Goal: Task Accomplishment & Management: Complete application form

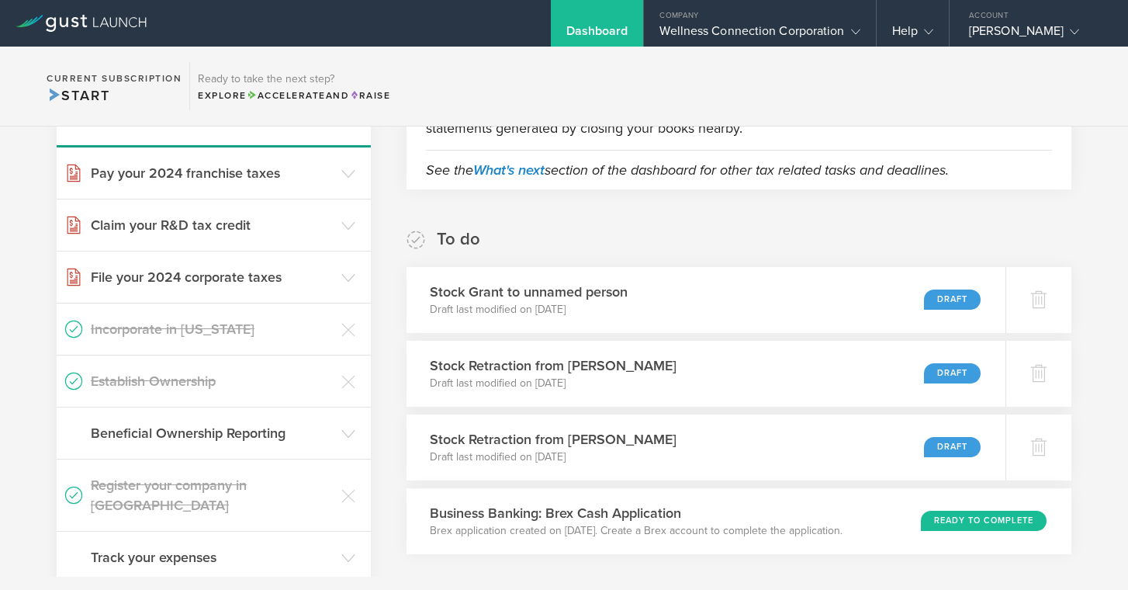
scroll to position [179, 0]
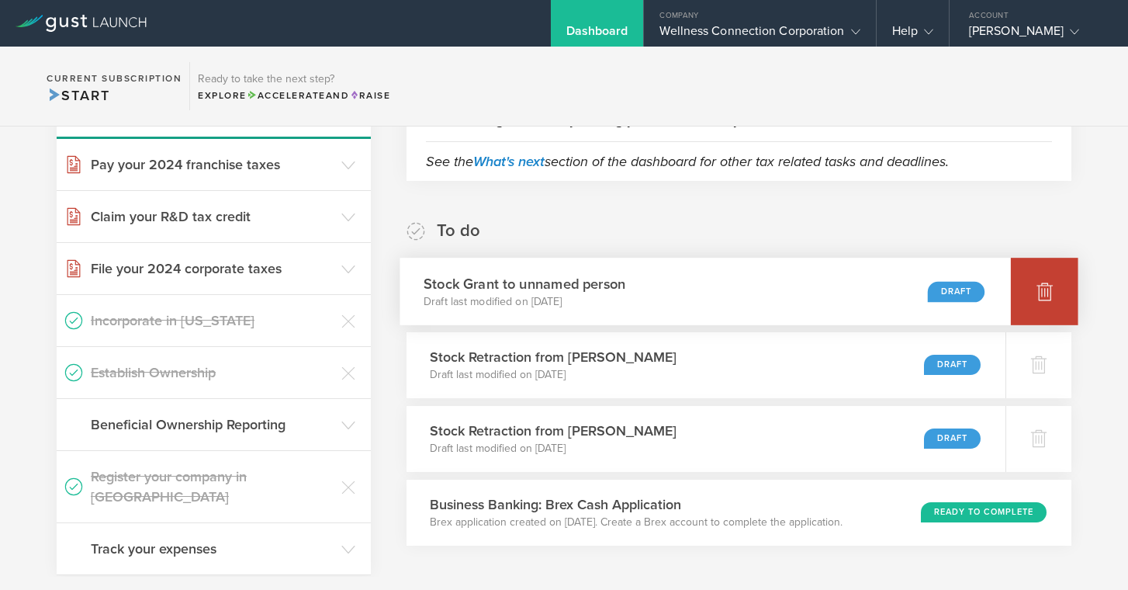
click at [1046, 296] on icon at bounding box center [1045, 292] width 16 height 15
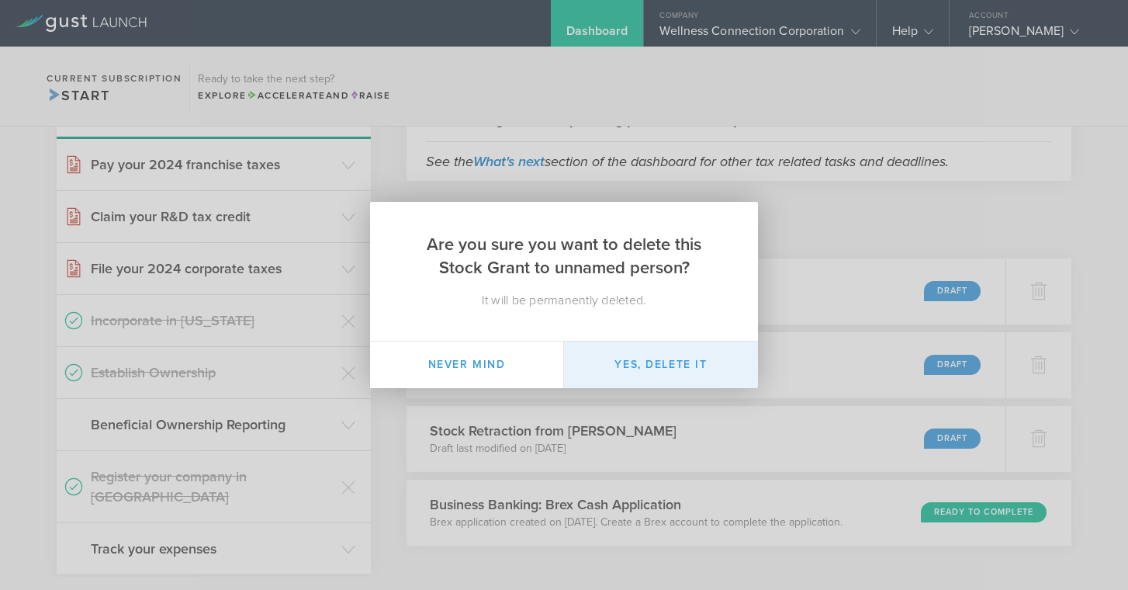
drag, startPoint x: 638, startPoint y: 368, endPoint x: 708, endPoint y: 351, distance: 71.7
click at [638, 368] on button "Yes, delete it" at bounding box center [661, 364] width 194 height 47
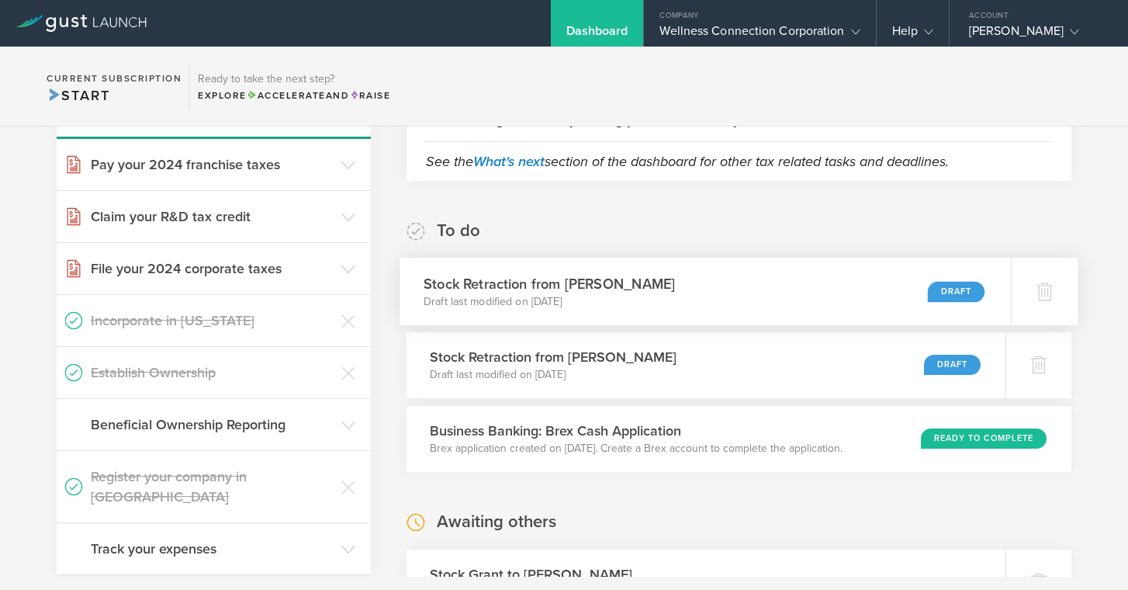
click at [556, 282] on h3 "Stock Retraction from [PERSON_NAME]" at bounding box center [549, 283] width 251 height 21
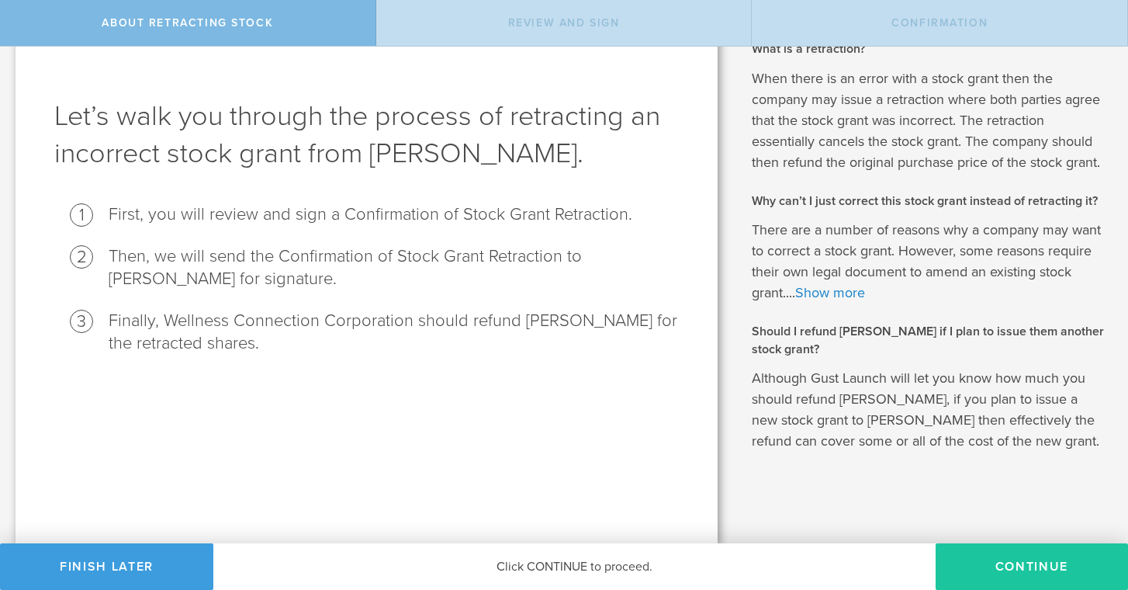
scroll to position [40, 0]
click at [1021, 564] on button "Continue" at bounding box center [1032, 566] width 192 height 47
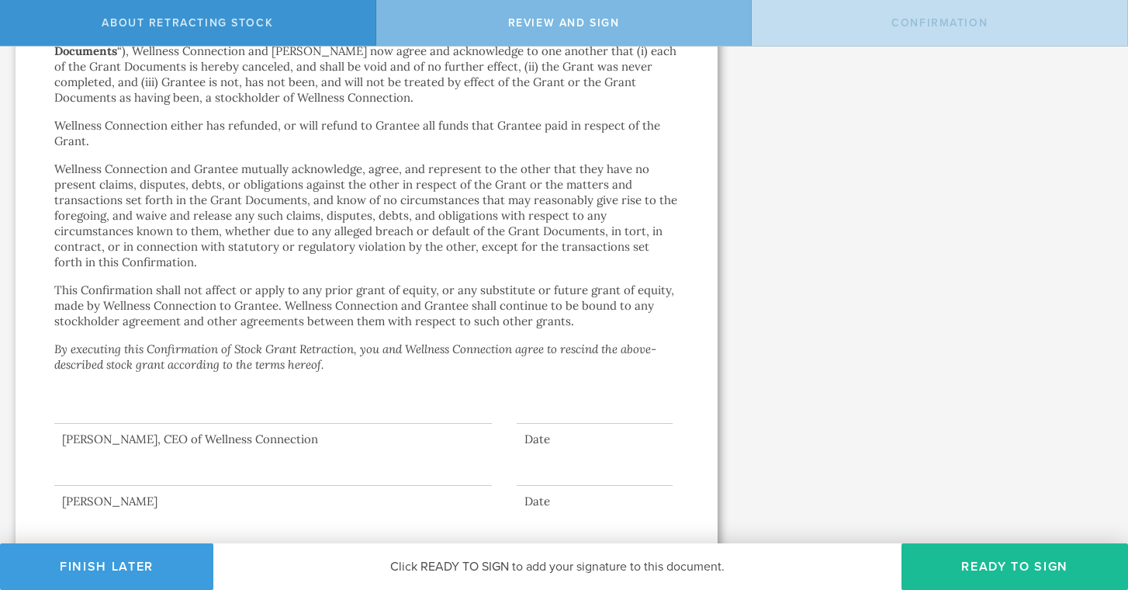
scroll to position [642, 0]
click at [1006, 558] on button "Ready to Sign" at bounding box center [1015, 566] width 227 height 47
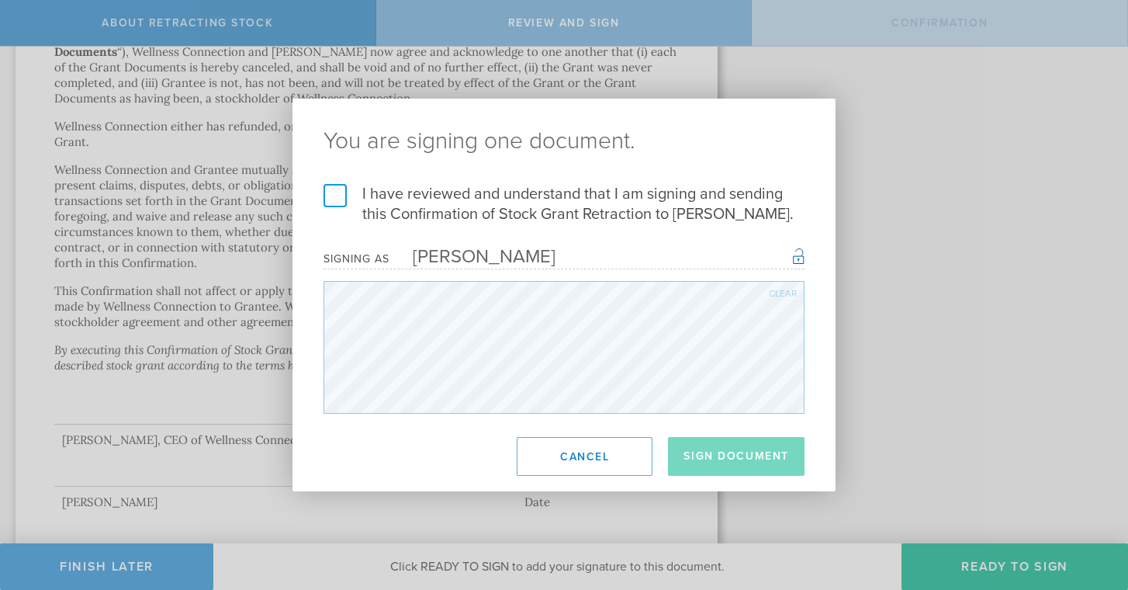
click at [328, 199] on label "I have reviewed and understand that I am signing and sending this Confirmation …" at bounding box center [564, 204] width 481 height 40
click at [0, 0] on input "I have reviewed and understand that I am signing and sending this Confirmation …" at bounding box center [0, 0] width 0 height 0
click at [709, 464] on button "Sign Document" at bounding box center [736, 456] width 137 height 39
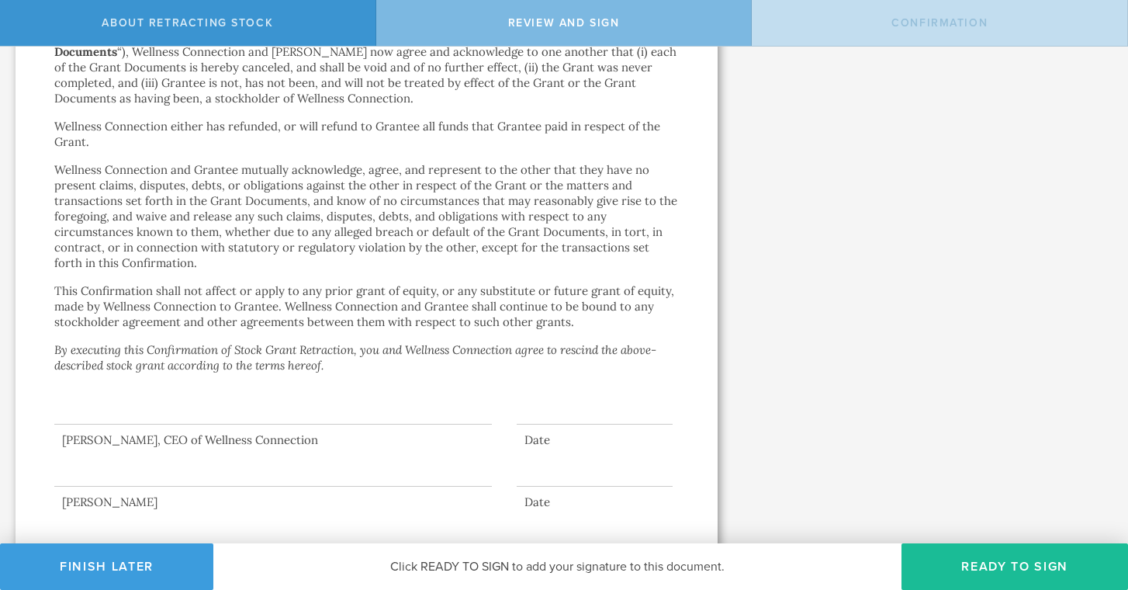
scroll to position [0, 0]
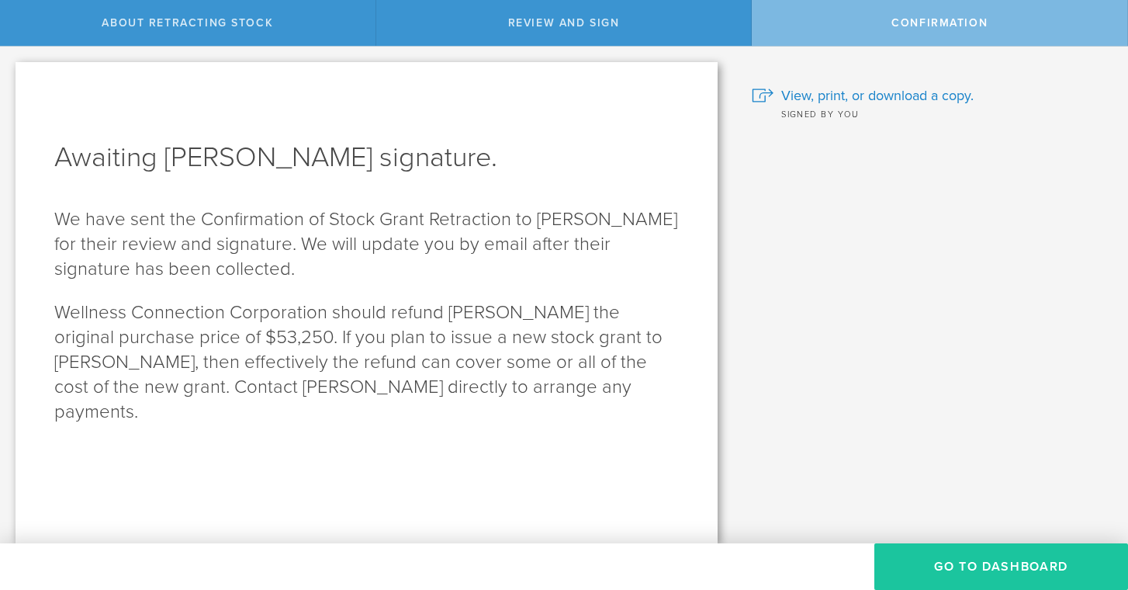
click at [951, 558] on button "Go to Dashboard" at bounding box center [1001, 566] width 254 height 47
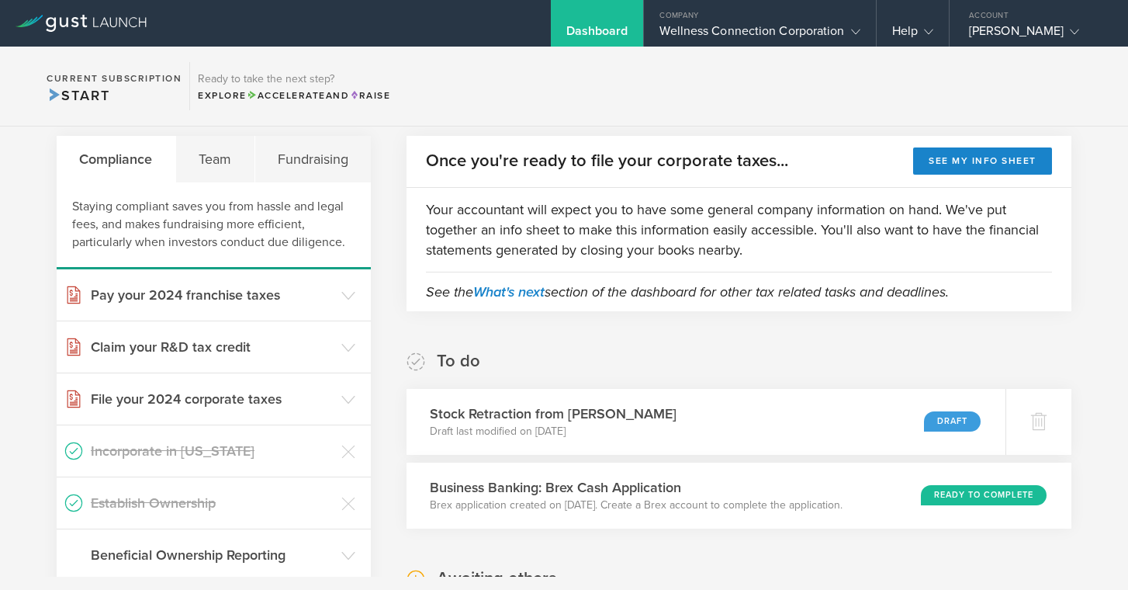
scroll to position [71, 0]
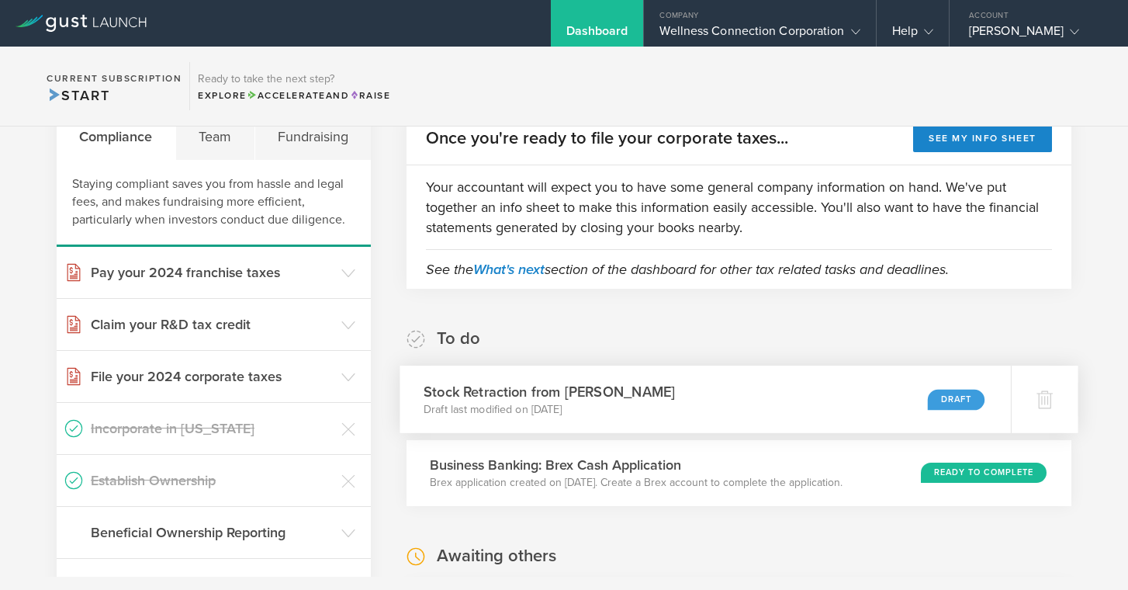
click at [971, 400] on div "Draft" at bounding box center [956, 399] width 57 height 21
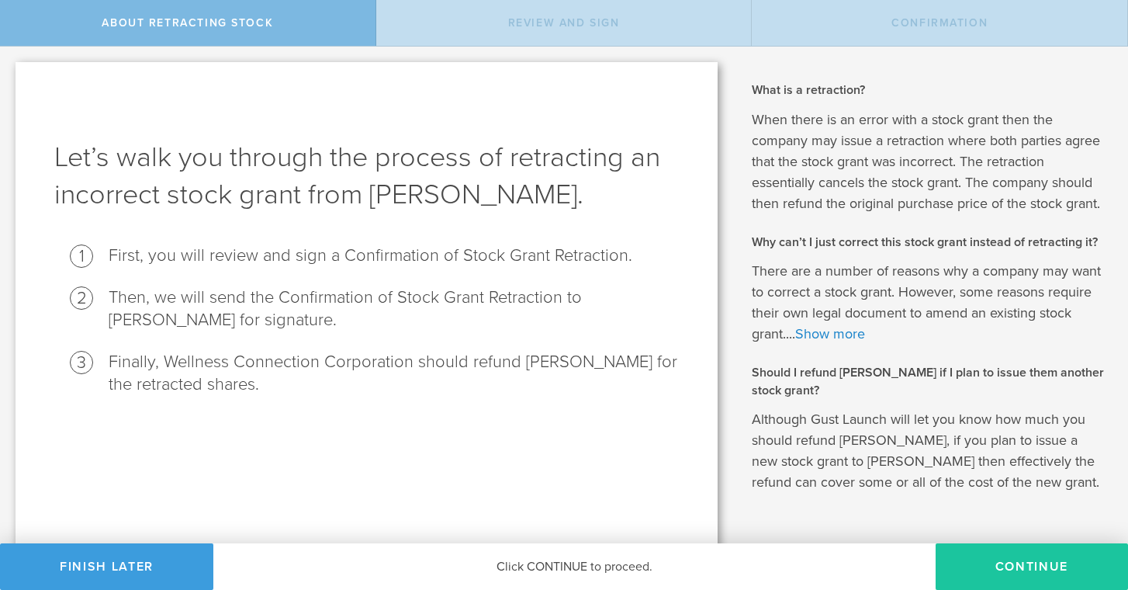
click at [1033, 574] on button "Continue" at bounding box center [1032, 566] width 192 height 47
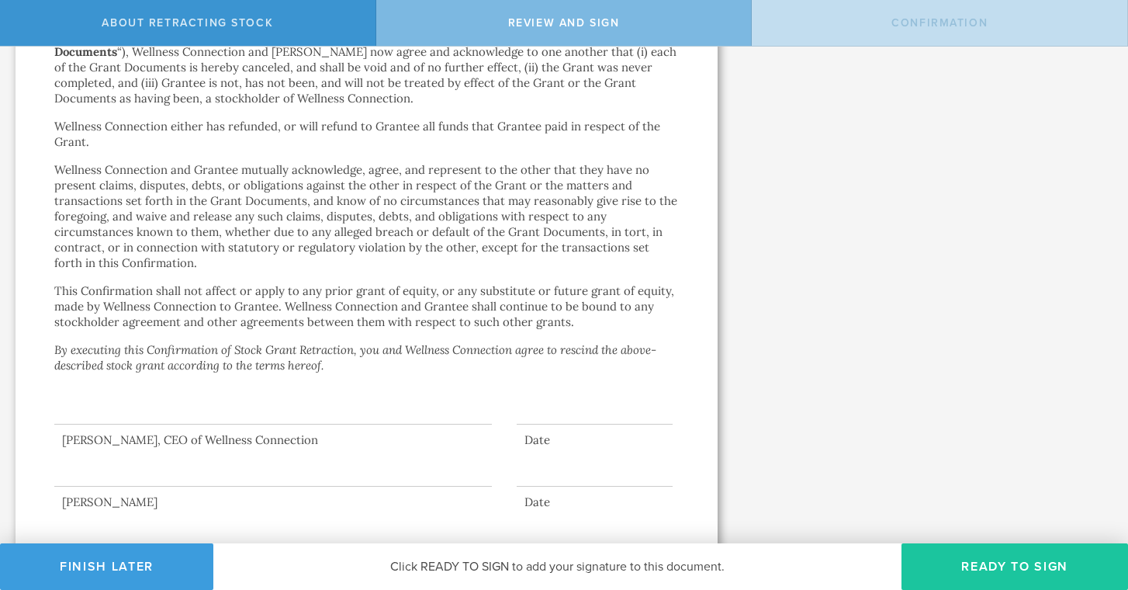
click at [1020, 562] on button "Ready to Sign" at bounding box center [1015, 566] width 227 height 47
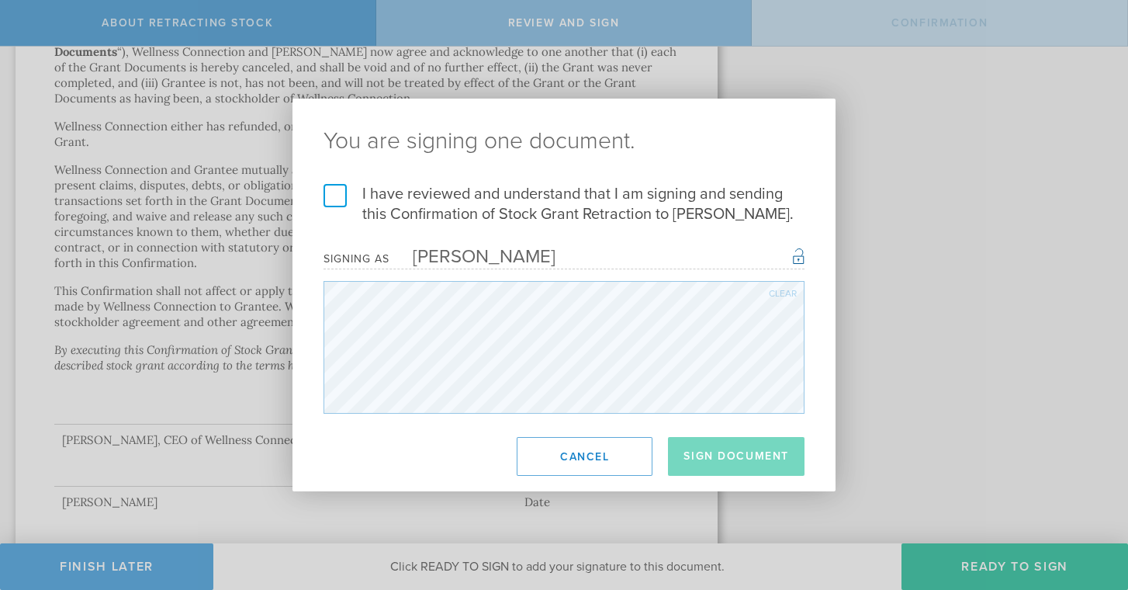
click at [335, 200] on label "I have reviewed and understand that I am signing and sending this Confirmation …" at bounding box center [564, 204] width 481 height 40
click at [0, 0] on input "I have reviewed and understand that I am signing and sending this Confirmation …" at bounding box center [0, 0] width 0 height 0
click at [743, 455] on button "Sign Document" at bounding box center [736, 456] width 137 height 39
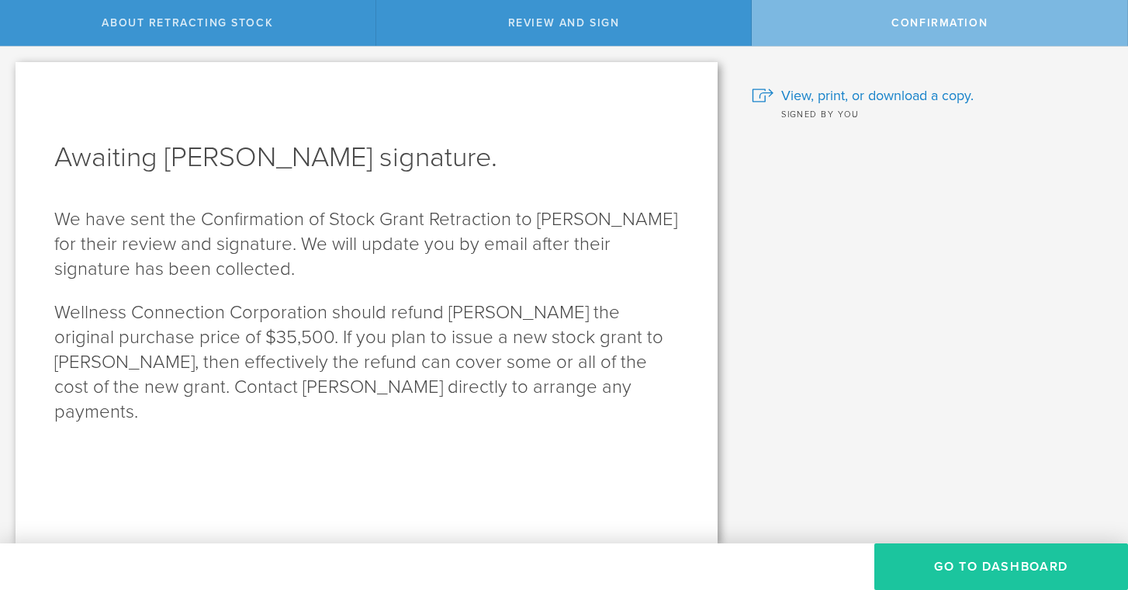
click at [963, 558] on button "Go to Dashboard" at bounding box center [1001, 566] width 254 height 47
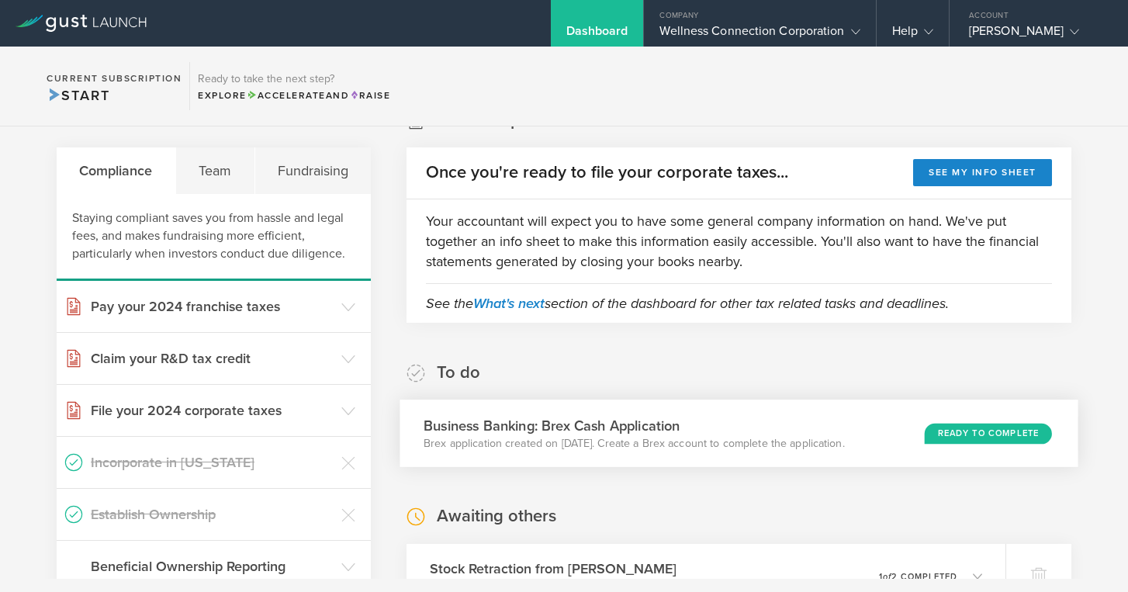
scroll to position [38, 0]
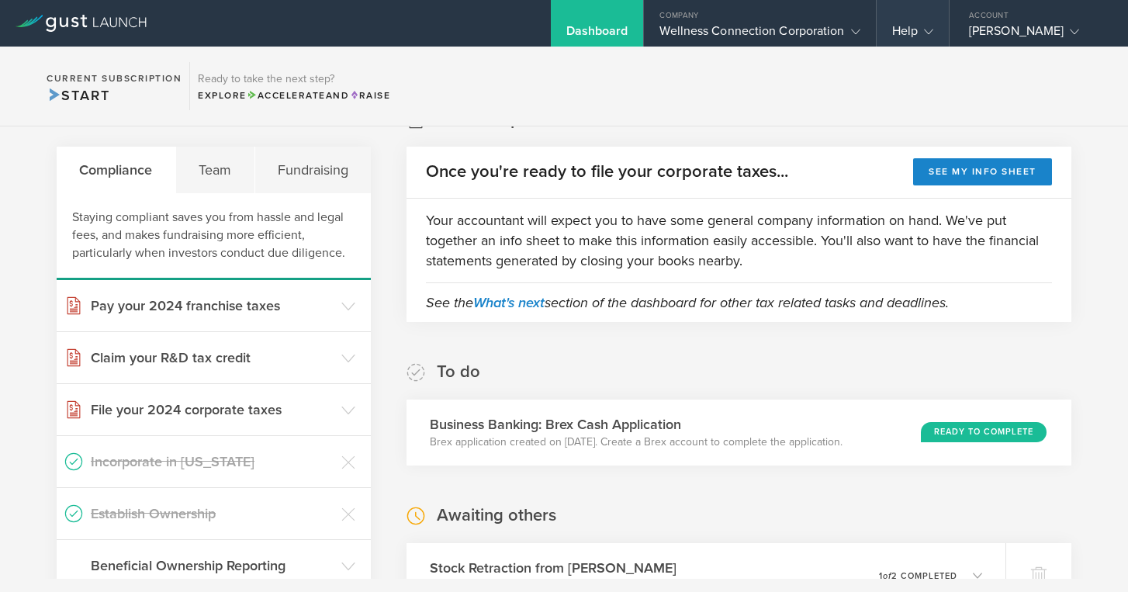
click at [924, 35] on icon at bounding box center [928, 31] width 9 height 9
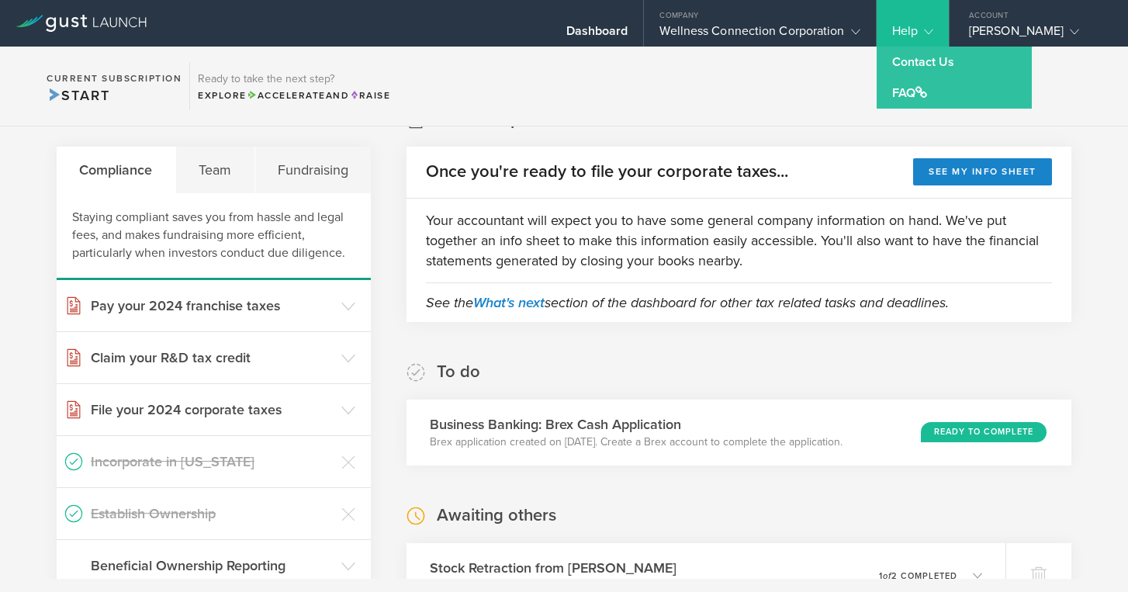
click at [921, 65] on link "Contact Us" at bounding box center [954, 62] width 155 height 31
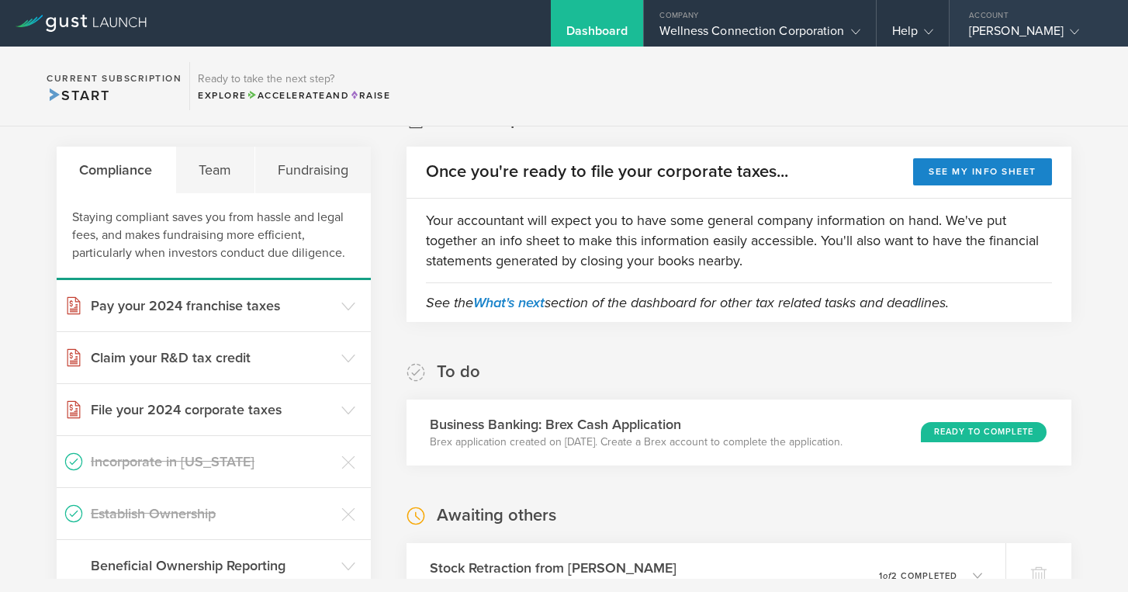
click at [1022, 34] on div "[PERSON_NAME]" at bounding box center [1035, 34] width 132 height 23
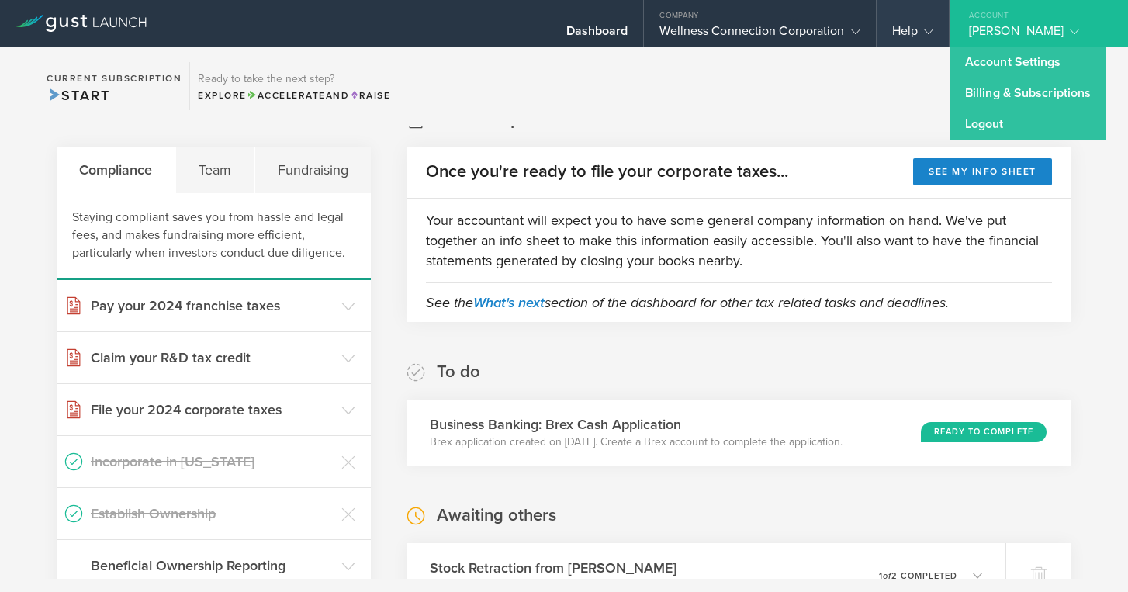
click at [905, 30] on div "Help" at bounding box center [912, 34] width 41 height 23
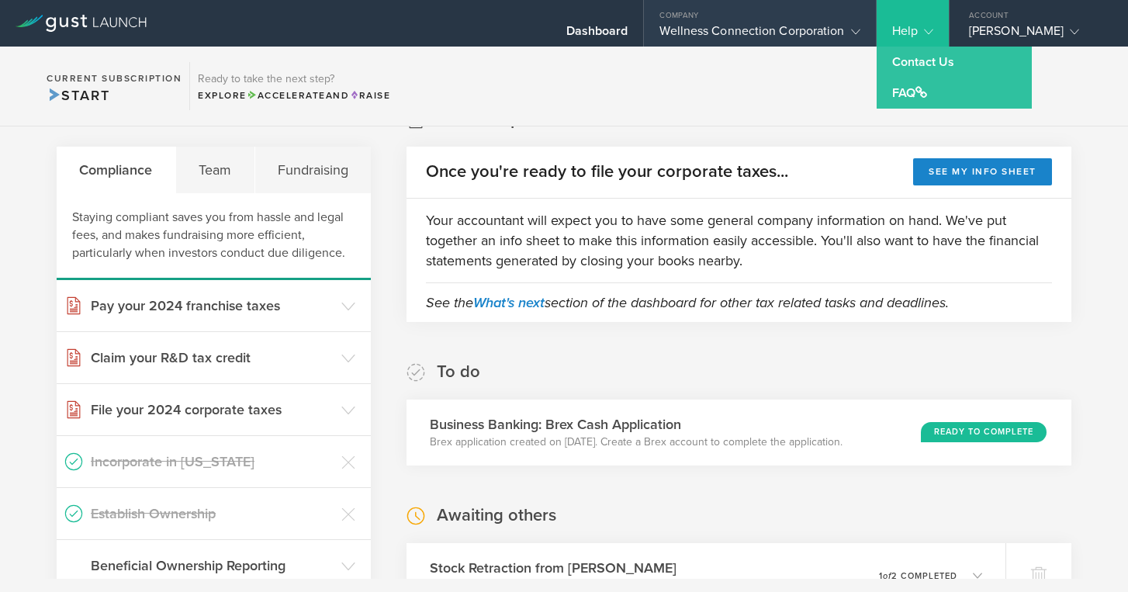
click at [739, 30] on div "Wellness Connection Corporation" at bounding box center [760, 34] width 200 height 23
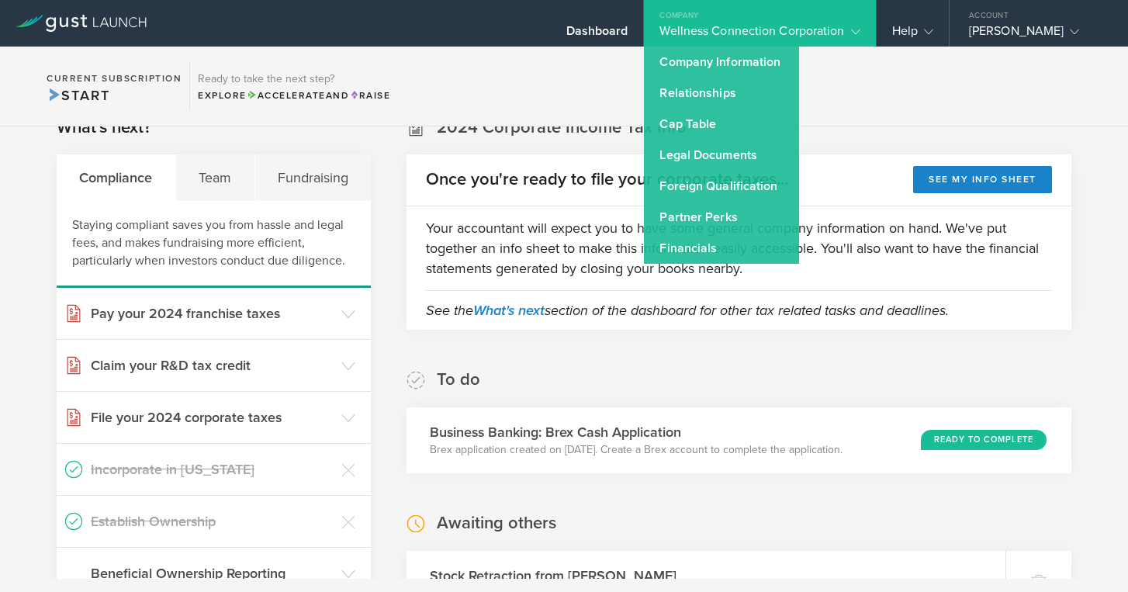
scroll to position [28, 0]
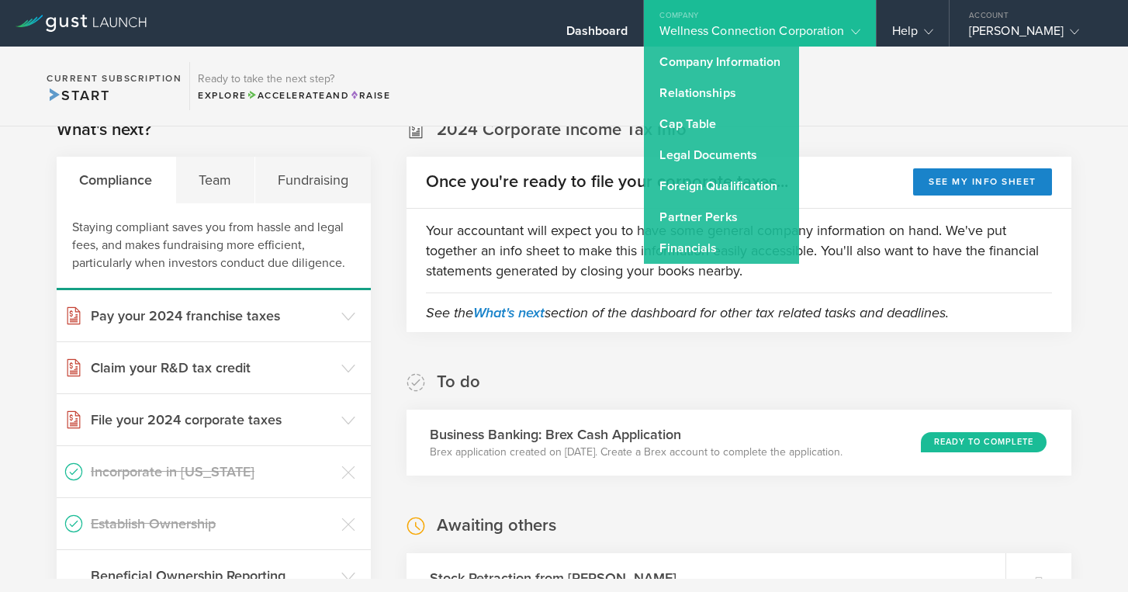
click at [771, 372] on div "To do Business Banking: Brex Cash Application Brex application created on [DATE…" at bounding box center [739, 423] width 665 height 105
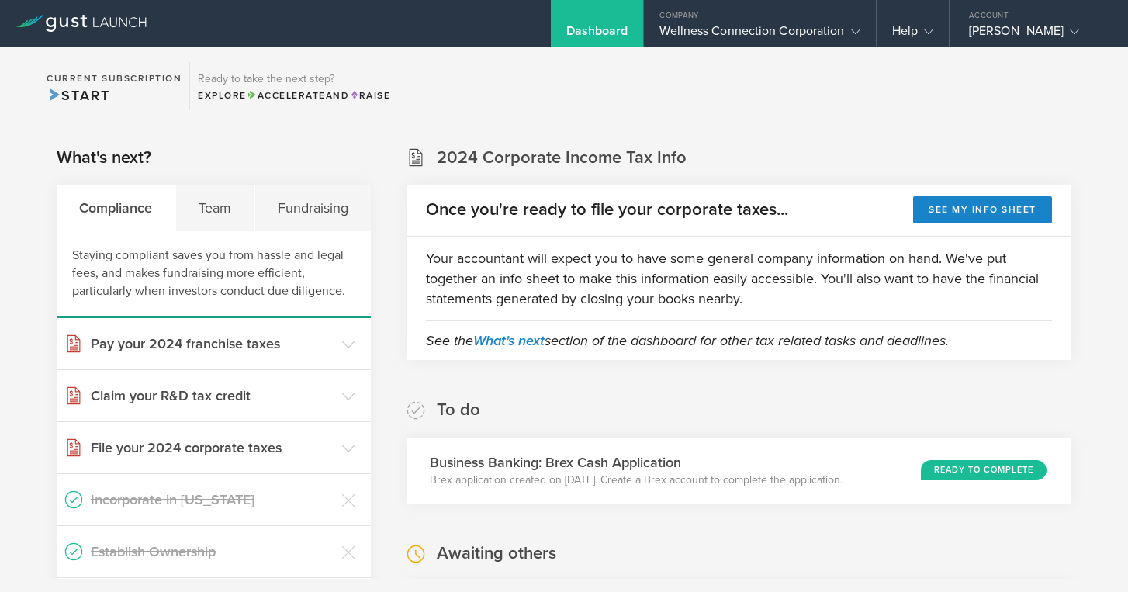
scroll to position [0, 0]
click at [934, 30] on div "Help" at bounding box center [913, 23] width 72 height 47
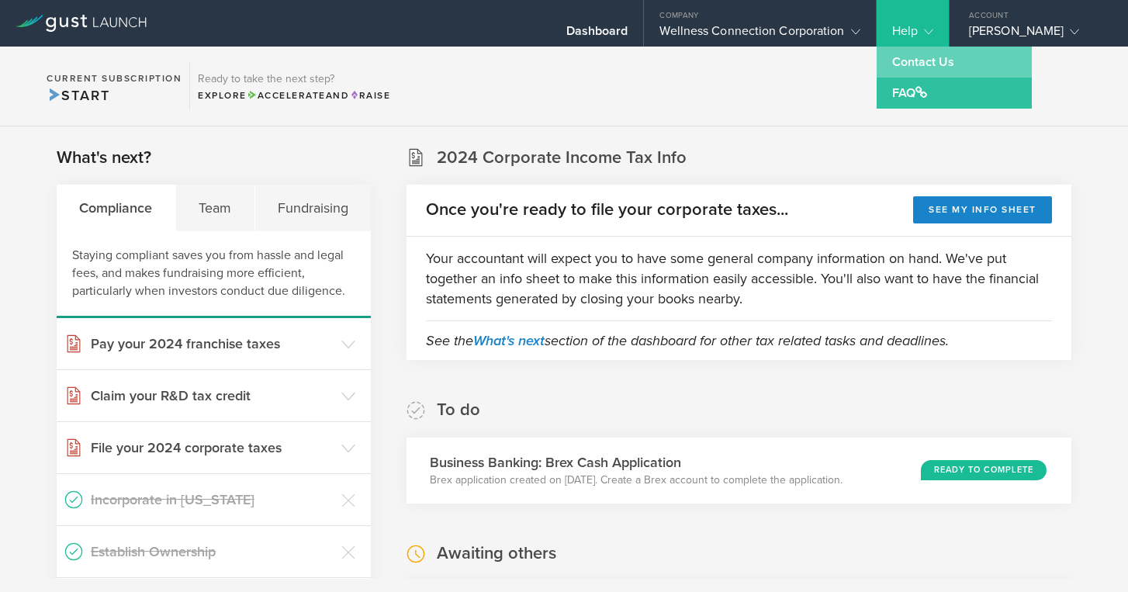
click at [912, 54] on link "Contact Us" at bounding box center [954, 62] width 155 height 31
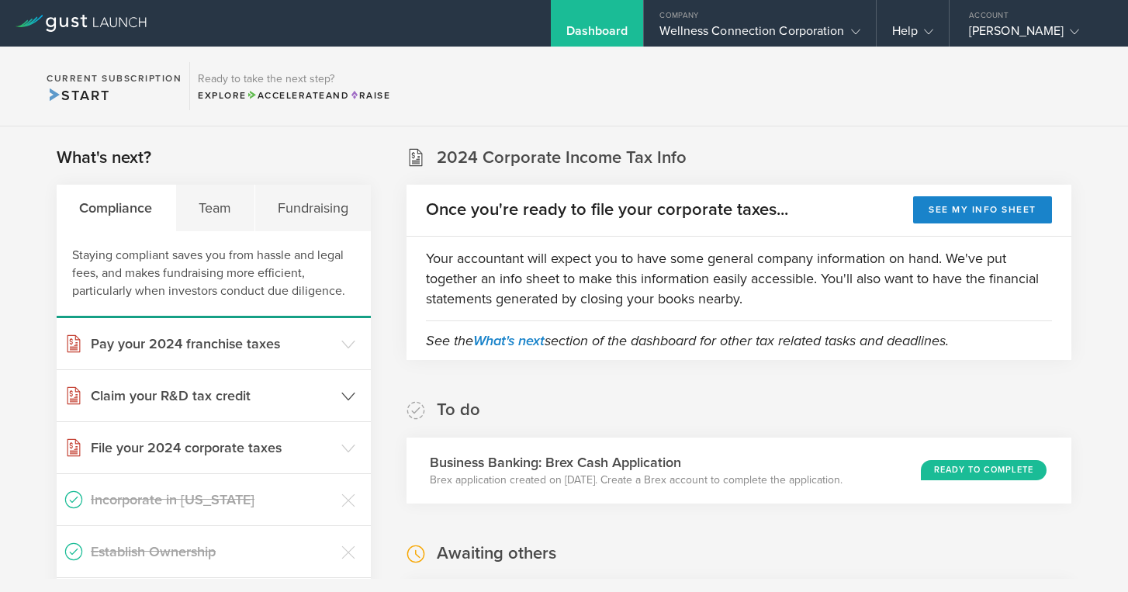
click at [346, 394] on icon at bounding box center [348, 397] width 14 height 14
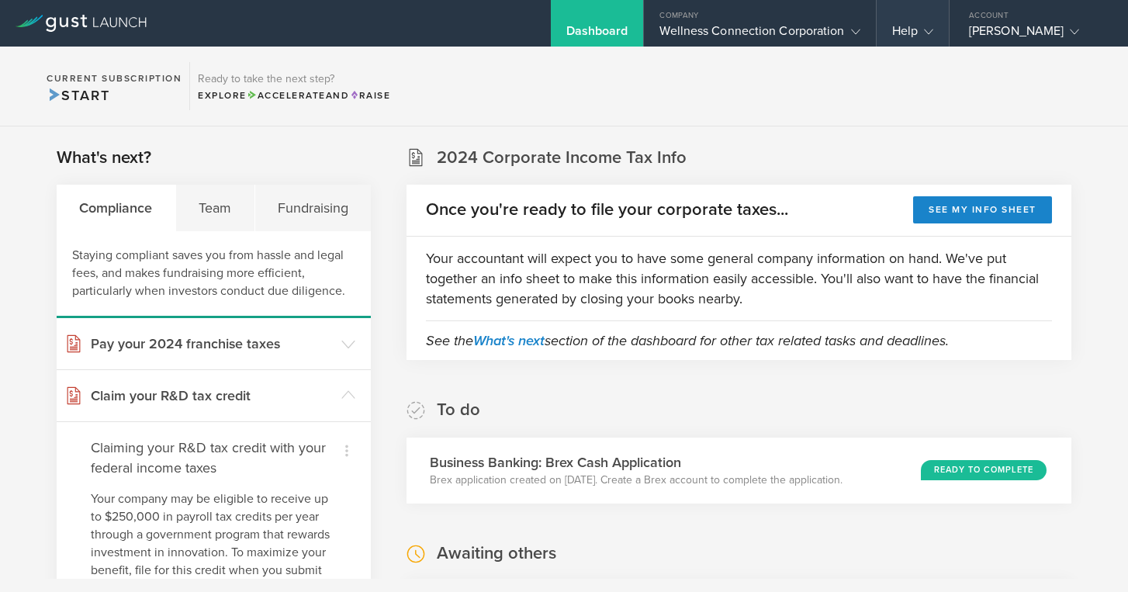
click at [913, 32] on div "Help" at bounding box center [912, 34] width 41 height 23
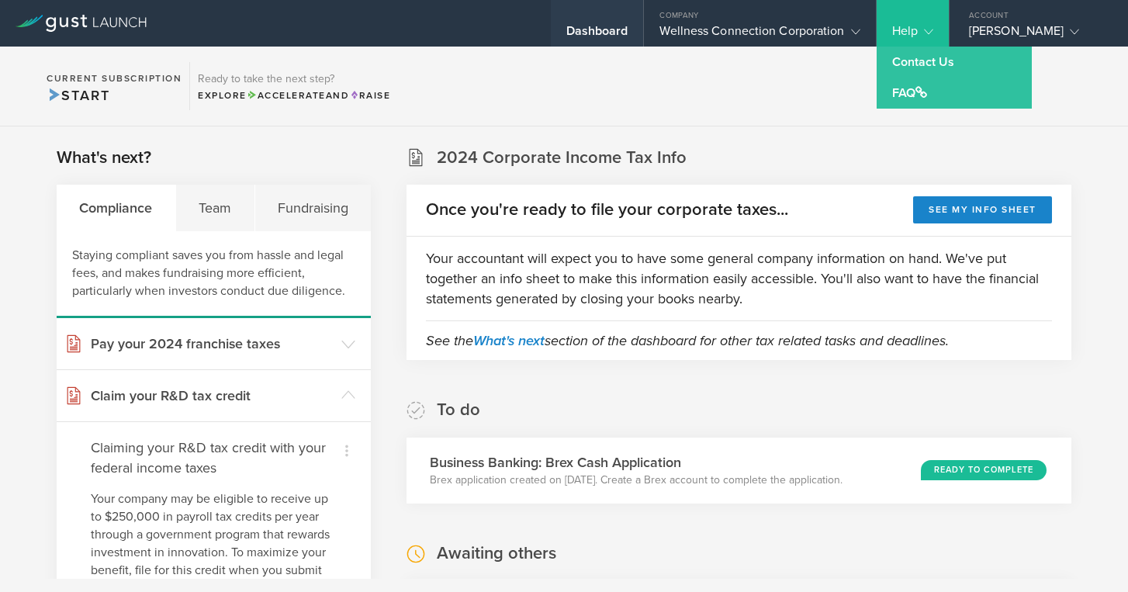
click at [577, 29] on div "Dashboard" at bounding box center [597, 34] width 62 height 23
